Goal: Task Accomplishment & Management: Manage account settings

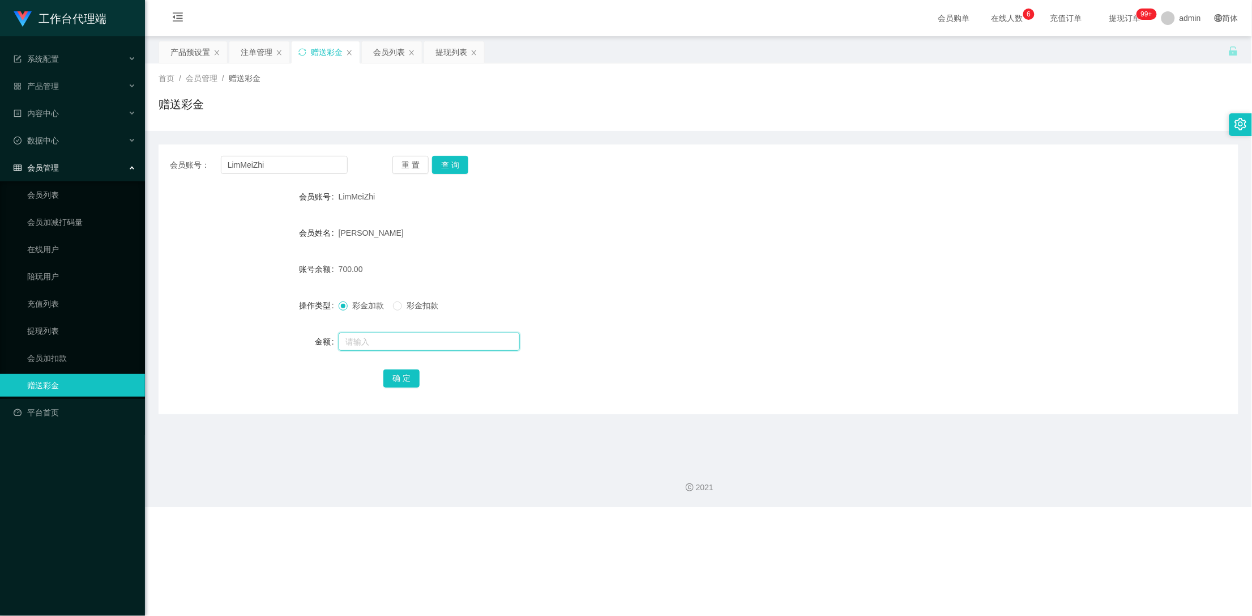
click at [366, 344] on input "text" at bounding box center [429, 341] width 181 height 18
type input "1500"
click at [396, 377] on button "确 定" at bounding box center [401, 378] width 36 height 18
click at [195, 50] on div "产品预设置" at bounding box center [190, 52] width 40 height 22
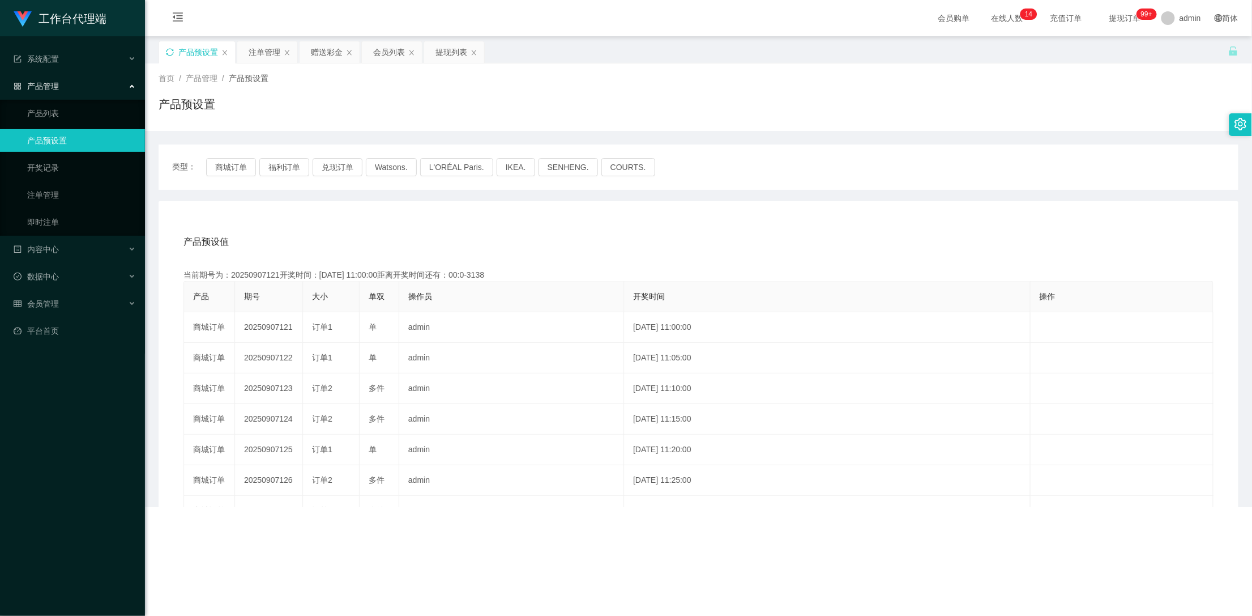
click at [169, 53] on icon "图标: sync" at bounding box center [170, 52] width 8 height 8
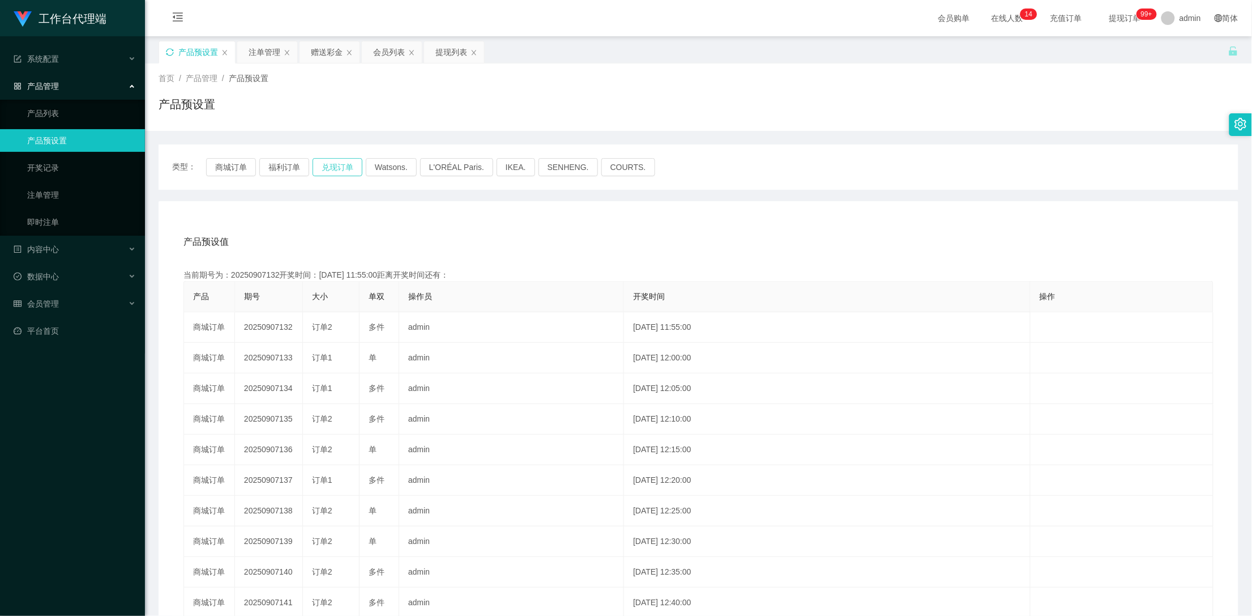
drag, startPoint x: 331, startPoint y: 164, endPoint x: 330, endPoint y: 174, distance: 10.3
click at [331, 164] on button "兑现订单" at bounding box center [338, 167] width 50 height 18
click at [332, 48] on div "赠送彩金" at bounding box center [327, 52] width 32 height 22
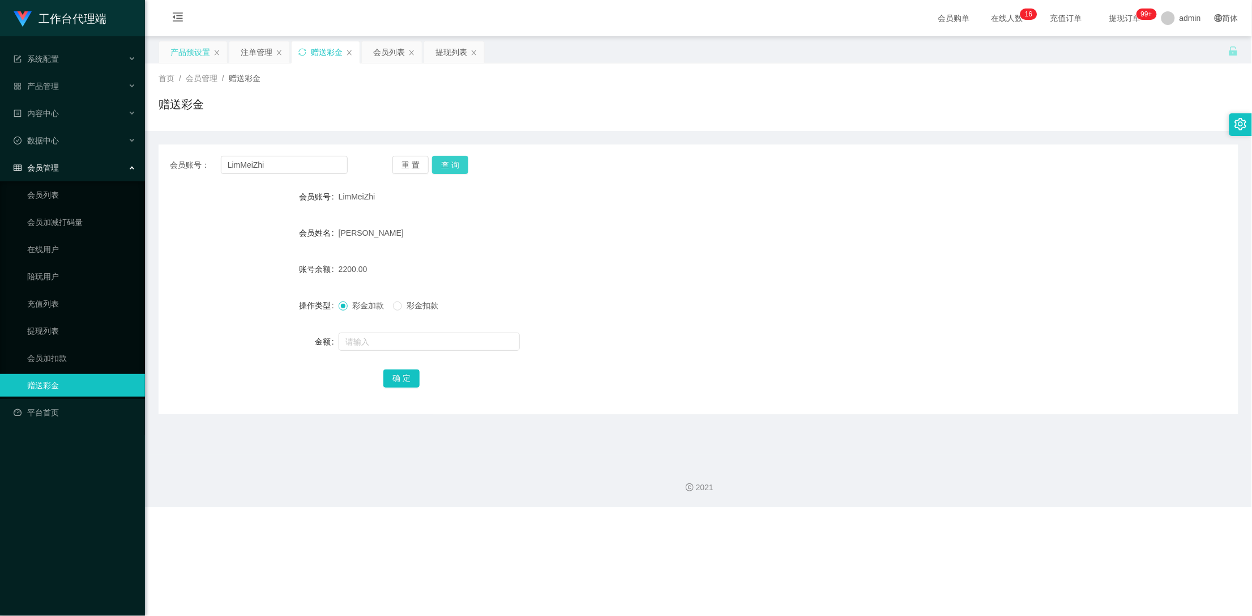
click at [454, 164] on button "查 询" at bounding box center [450, 165] width 36 height 18
click at [454, 163] on button "查 询" at bounding box center [450, 165] width 36 height 18
click at [262, 46] on div "注单管理" at bounding box center [257, 52] width 32 height 22
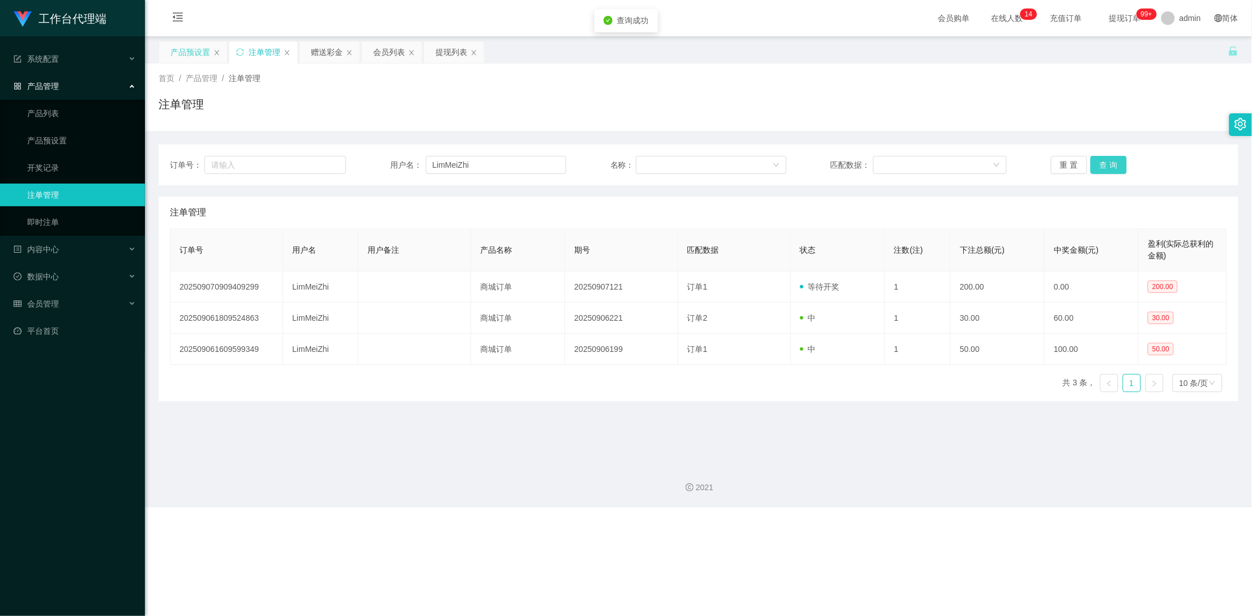
click at [1101, 166] on button "查 询" at bounding box center [1109, 165] width 36 height 18
click at [1095, 165] on button "查 询" at bounding box center [1109, 165] width 36 height 18
click at [1103, 165] on button "查 询" at bounding box center [1109, 165] width 36 height 18
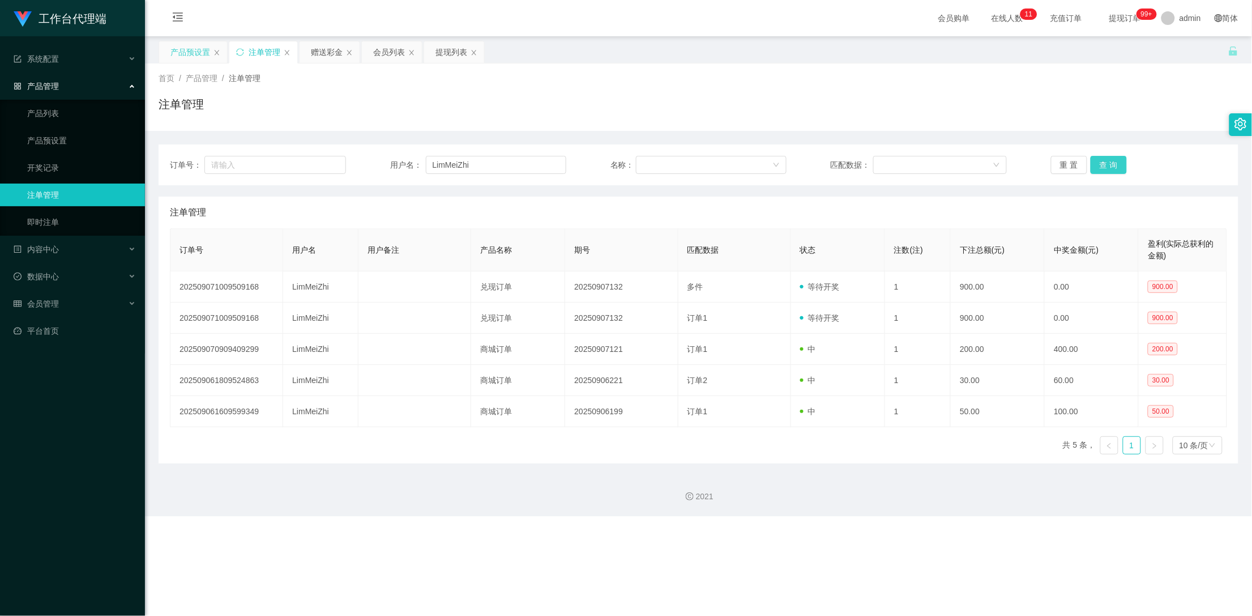
click at [1103, 165] on button "查 询" at bounding box center [1109, 165] width 36 height 18
click at [322, 46] on div "赠送彩金" at bounding box center [327, 52] width 32 height 22
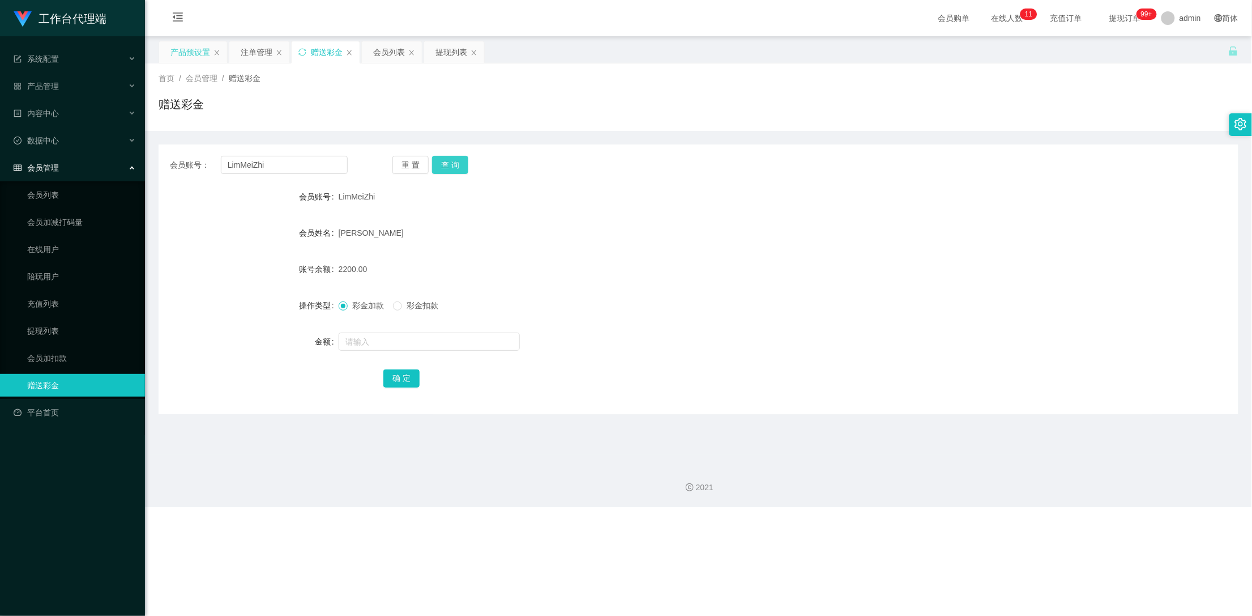
click at [457, 165] on button "查 询" at bounding box center [450, 165] width 36 height 18
click at [445, 163] on button "查 询" at bounding box center [450, 165] width 36 height 18
drag, startPoint x: 289, startPoint y: 165, endPoint x: 218, endPoint y: 165, distance: 70.8
click at [218, 165] on div "会员账号： LimMeiZhi" at bounding box center [259, 165] width 178 height 18
click at [281, 160] on input "LimMeiZhi" at bounding box center [284, 165] width 127 height 18
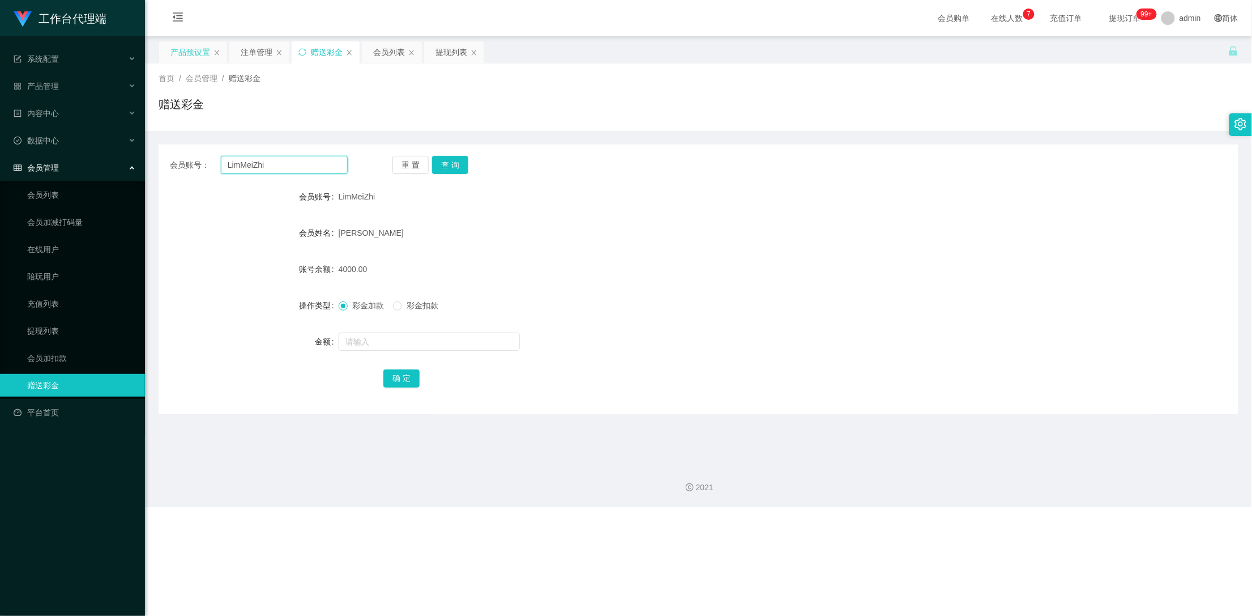
drag, startPoint x: 281, startPoint y: 164, endPoint x: 219, endPoint y: 164, distance: 61.7
click at [219, 164] on div "会员账号： LimMeiZhi" at bounding box center [259, 165] width 178 height 18
click at [284, 168] on input "LimMeiZhi" at bounding box center [284, 165] width 127 height 18
click at [281, 165] on input "LimMeiZhi" at bounding box center [284, 165] width 127 height 18
drag, startPoint x: 284, startPoint y: 164, endPoint x: 223, endPoint y: 164, distance: 60.6
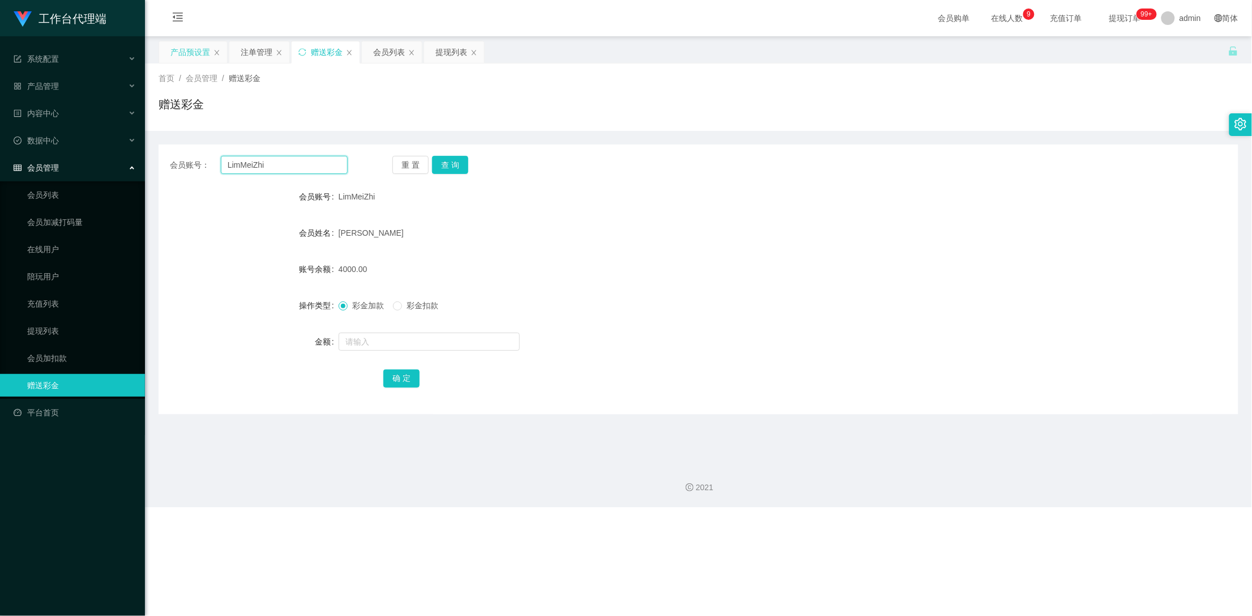
click at [223, 164] on input "LimMeiZhi" at bounding box center [284, 165] width 127 height 18
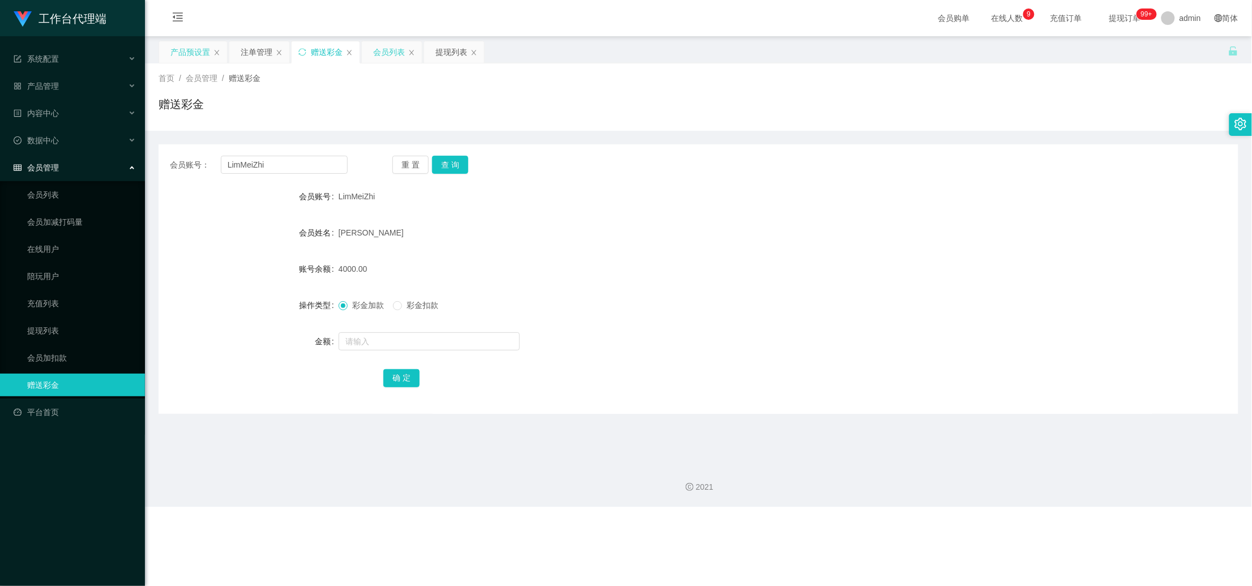
click at [386, 50] on div "会员列表" at bounding box center [389, 52] width 32 height 22
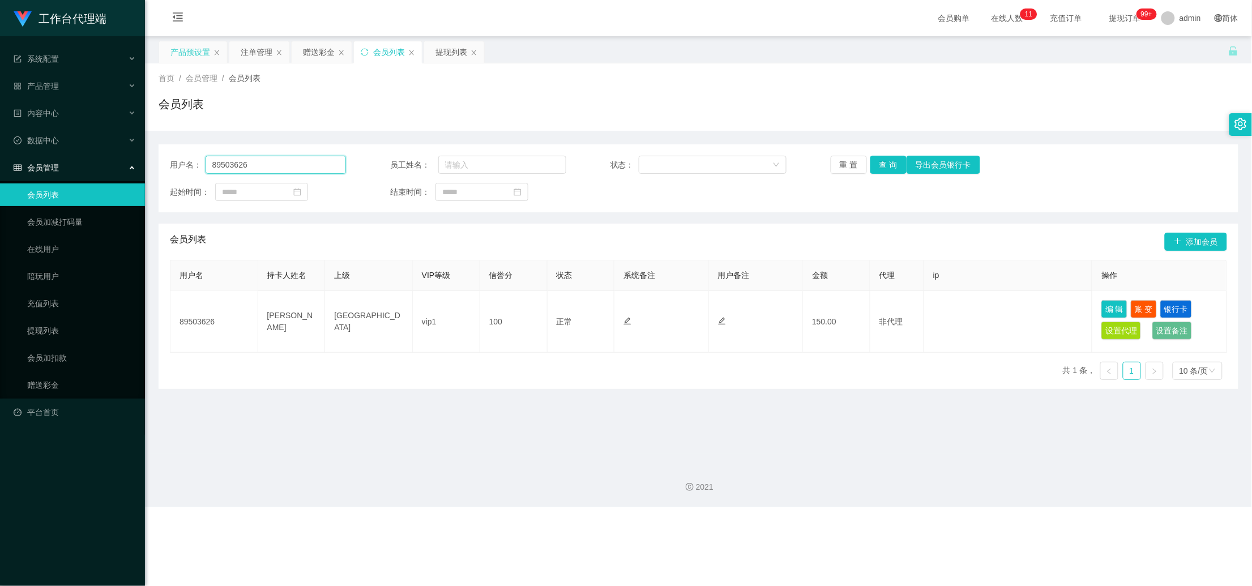
drag, startPoint x: 247, startPoint y: 163, endPoint x: 190, endPoint y: 163, distance: 56.6
click at [190, 163] on div "用户名： 89503626" at bounding box center [258, 165] width 176 height 18
paste input "LimMeiZhi"
type input "LimMeiZhi"
click at [886, 166] on button "查 询" at bounding box center [888, 165] width 36 height 18
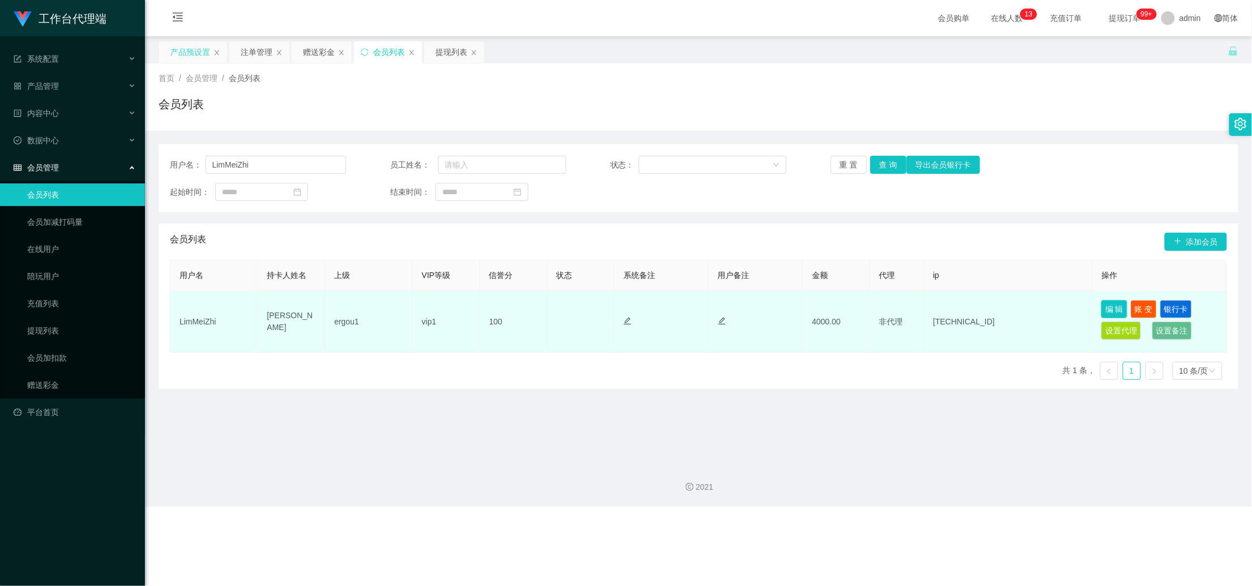
click at [1111, 310] on button "编 辑" at bounding box center [1114, 309] width 26 height 18
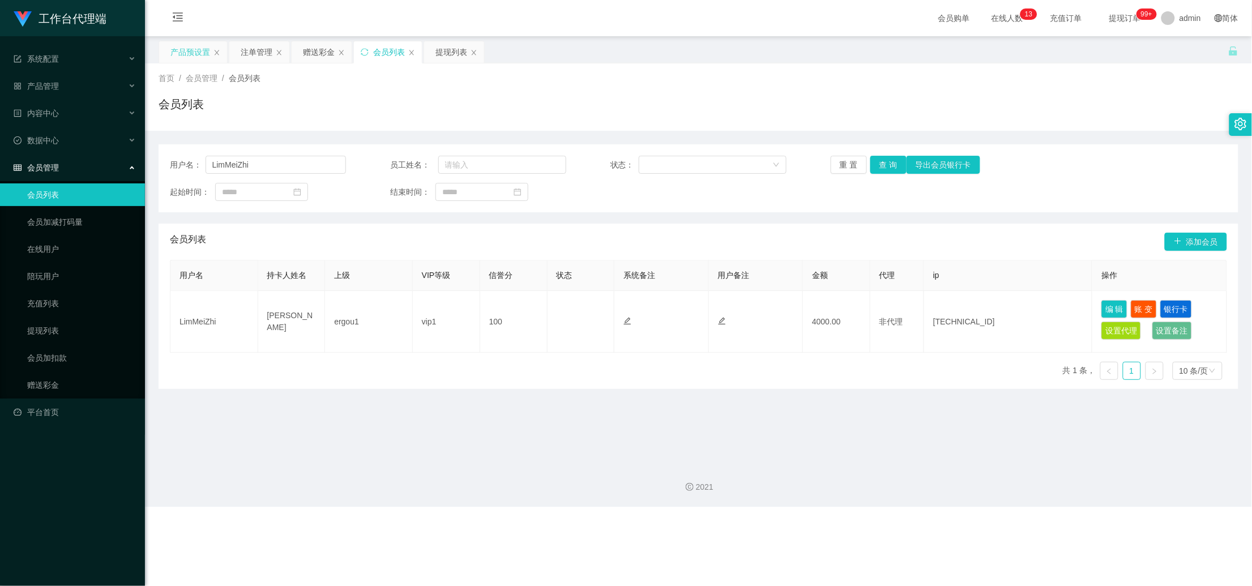
type input "LimMeiZhi"
type input "[PERSON_NAME]"
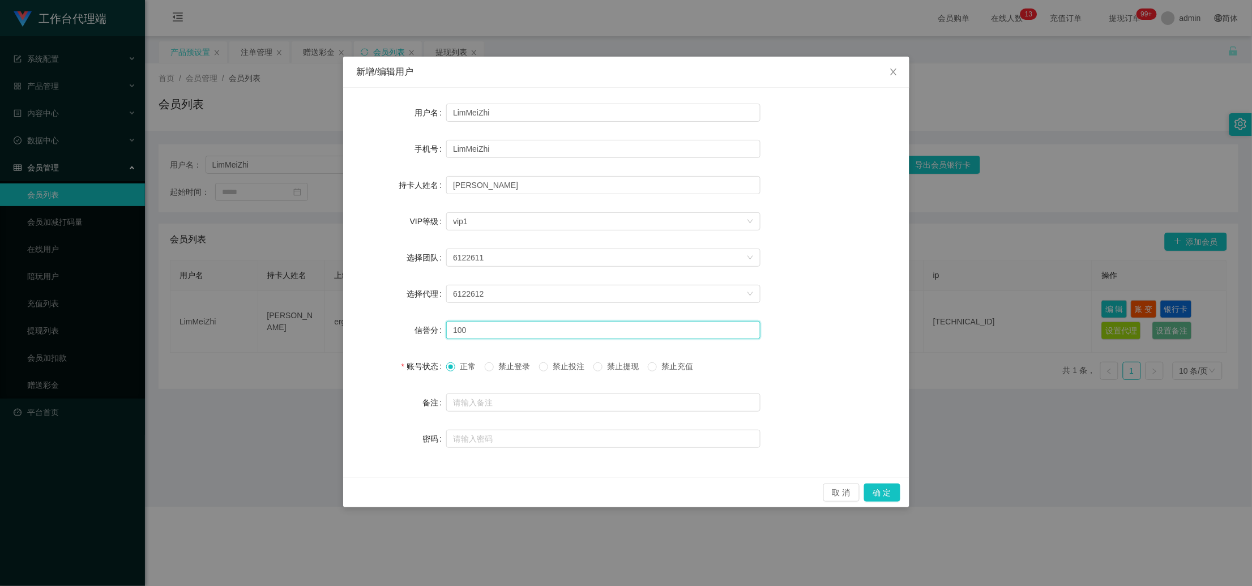
drag, startPoint x: 490, startPoint y: 329, endPoint x: 416, endPoint y: 325, distance: 73.7
click at [416, 325] on div "信誉分 100" at bounding box center [626, 330] width 539 height 23
type input "80"
click at [886, 491] on button "确 定" at bounding box center [882, 493] width 36 height 18
